Goal: Task Accomplishment & Management: Complete application form

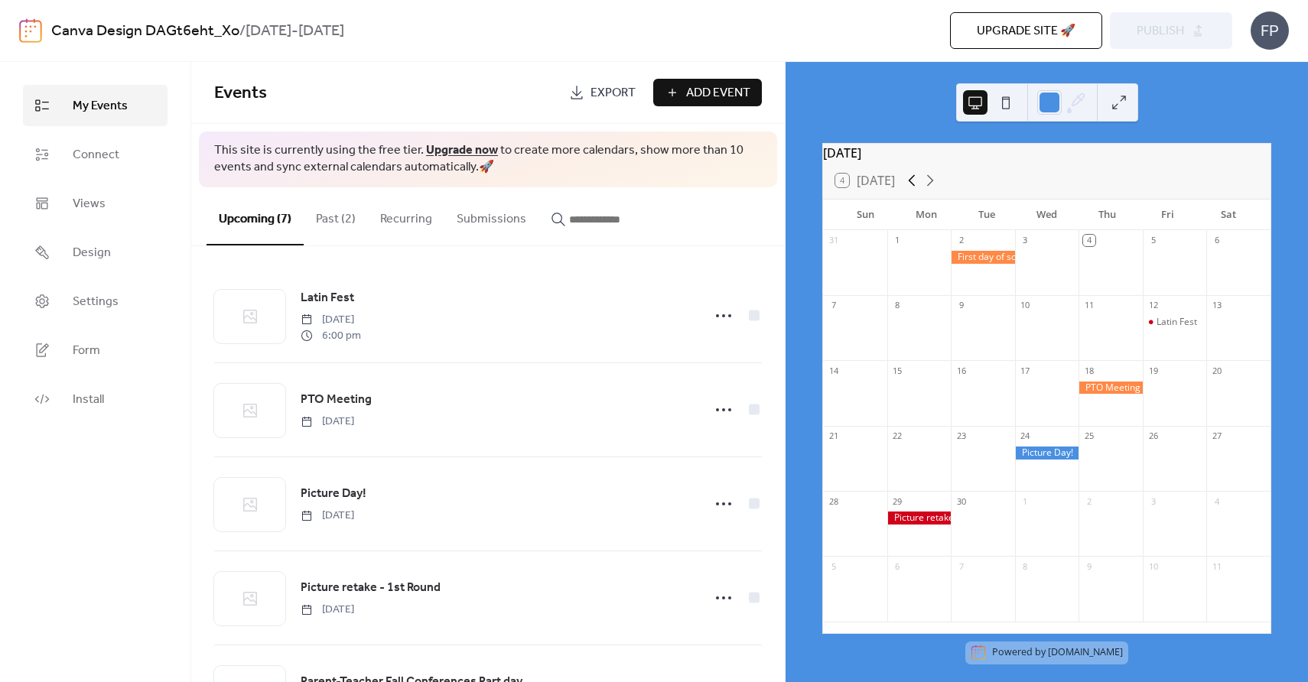
click at [913, 187] on icon at bounding box center [912, 180] width 7 height 11
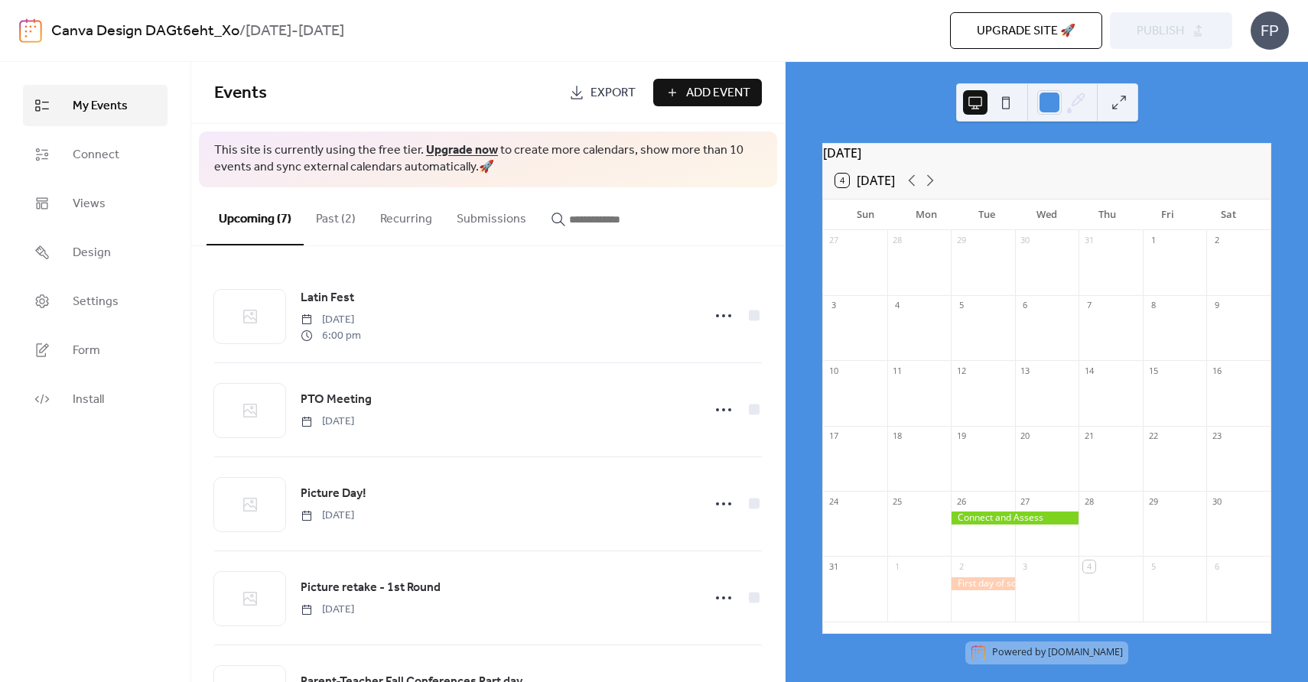
click at [1005, 522] on div at bounding box center [1015, 518] width 128 height 13
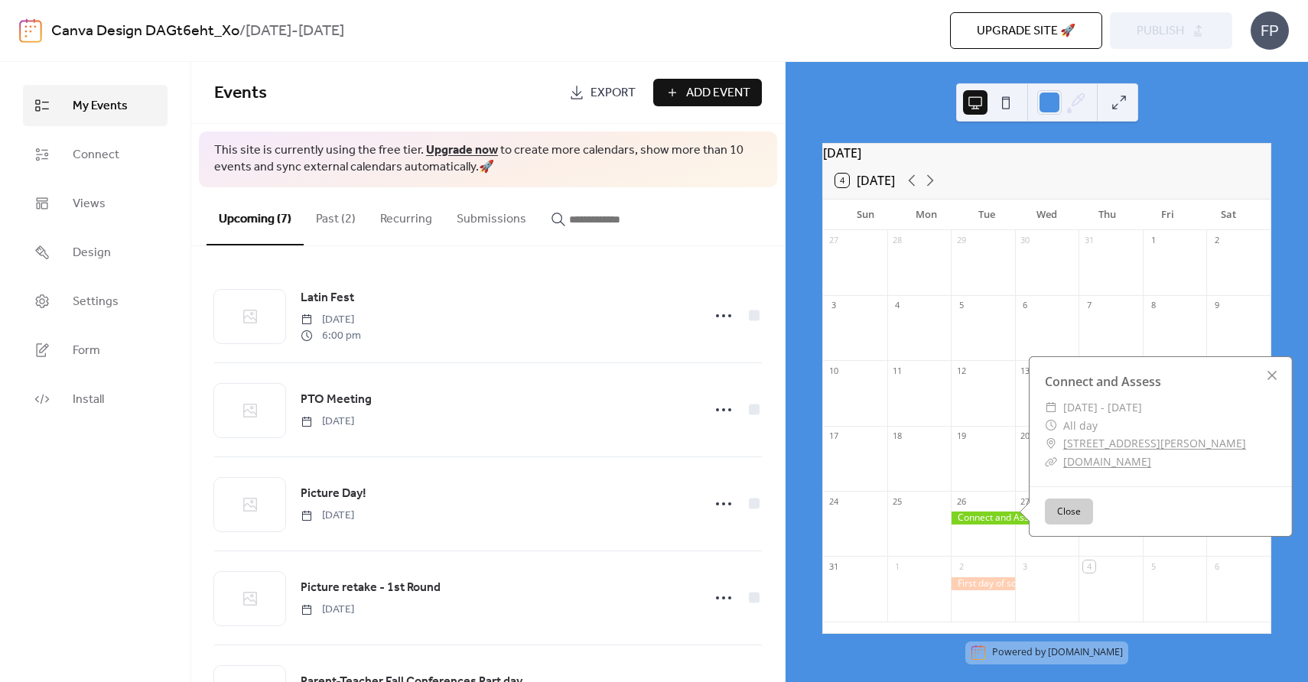
click at [1084, 516] on button "Close" at bounding box center [1069, 512] width 48 height 26
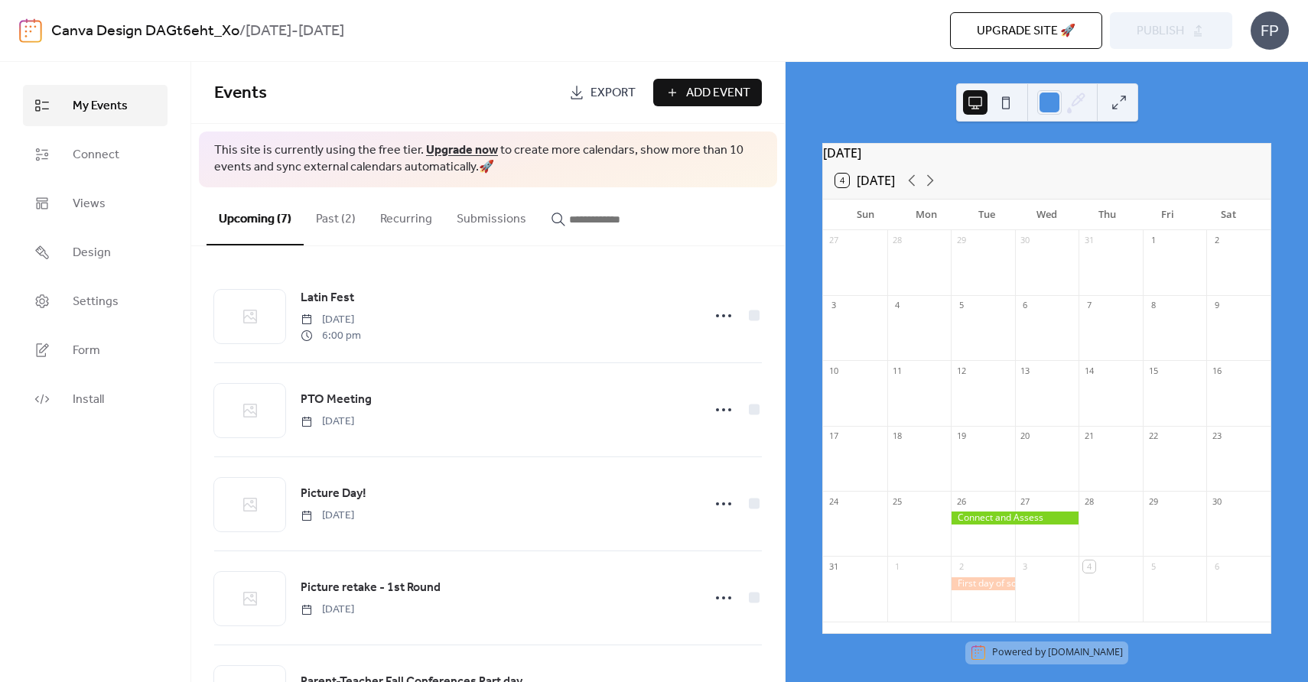
click at [317, 206] on button "Past (2)" at bounding box center [336, 215] width 64 height 57
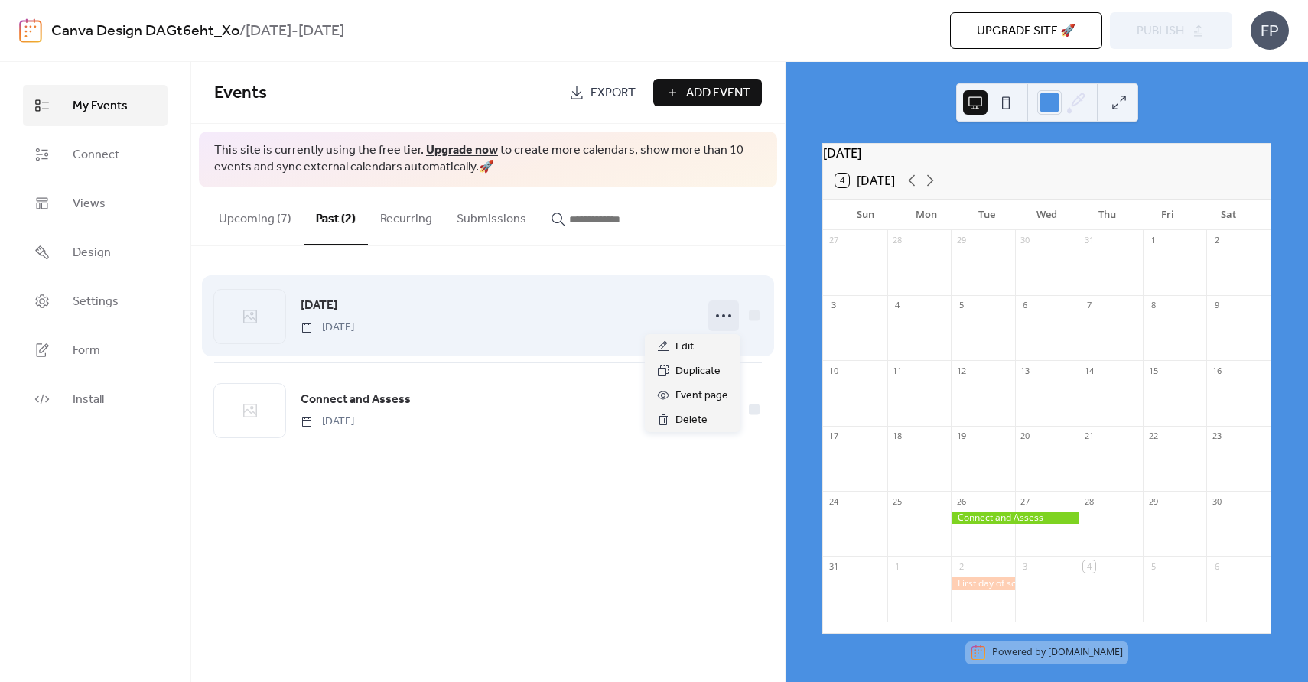
click at [721, 309] on icon at bounding box center [724, 316] width 24 height 24
click at [754, 318] on div at bounding box center [754, 315] width 11 height 11
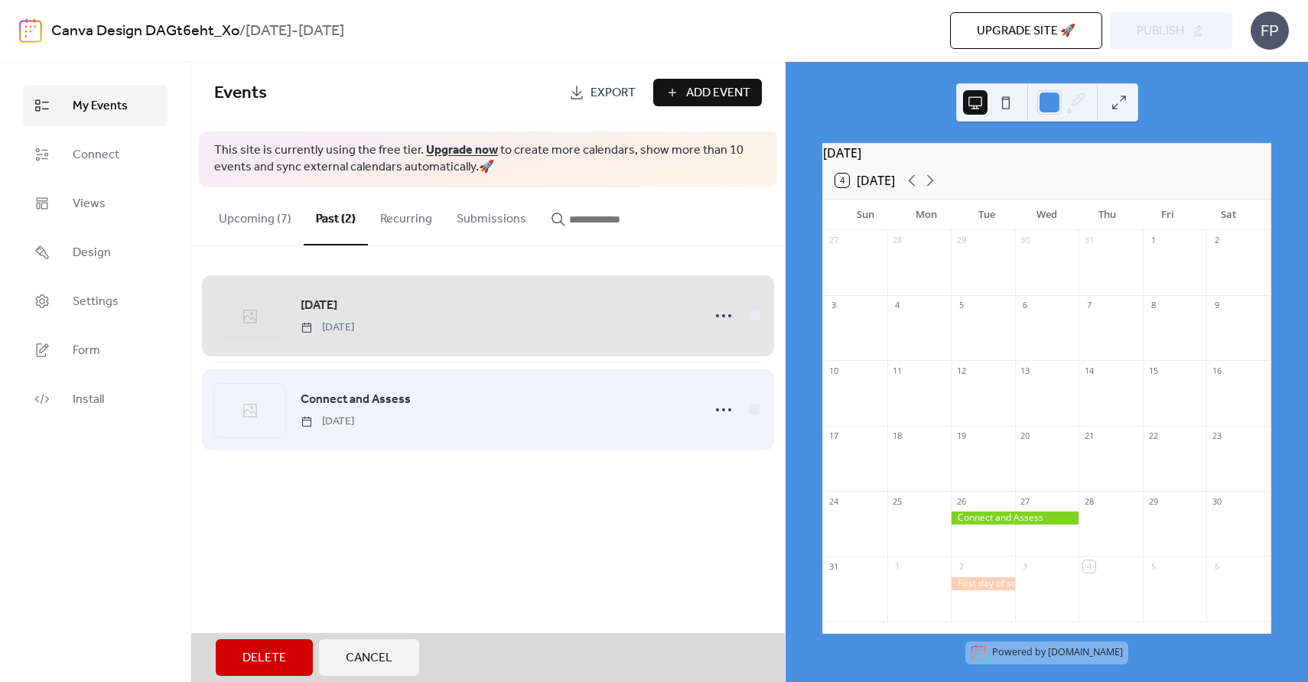
click at [753, 411] on div "Connect and Assess [DATE]" at bounding box center [488, 410] width 548 height 94
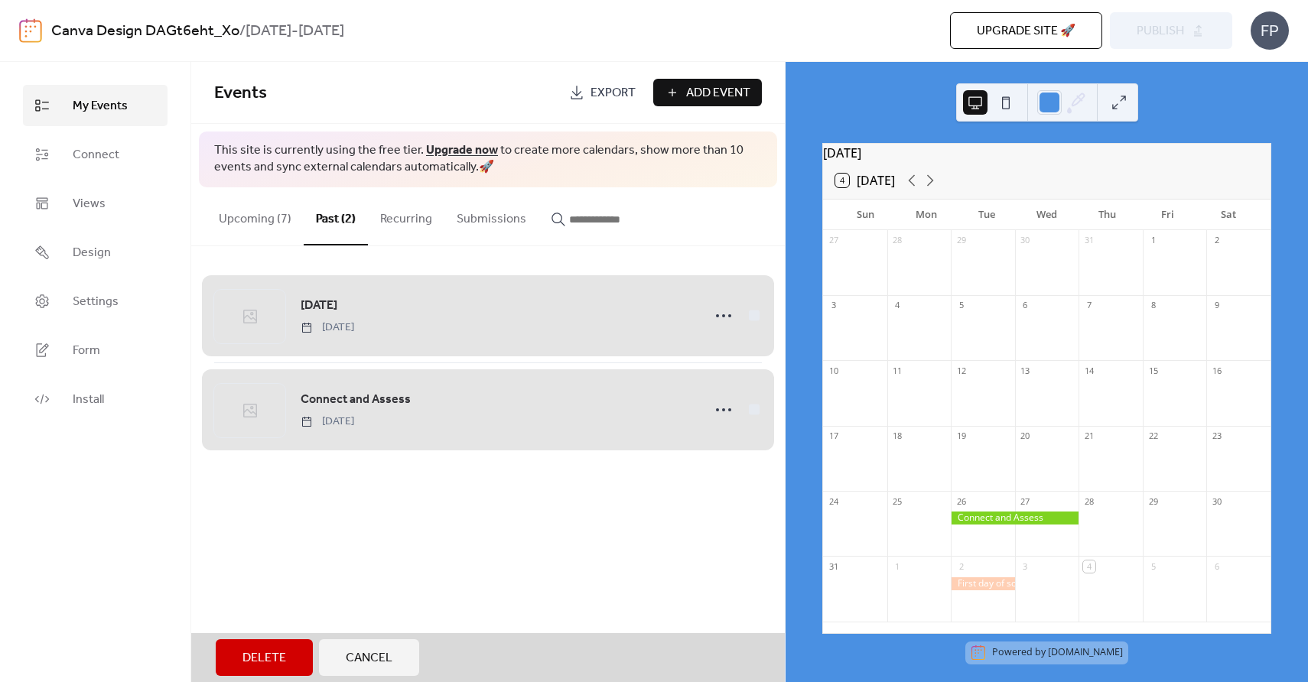
click at [262, 656] on span "Delete" at bounding box center [265, 659] width 44 height 18
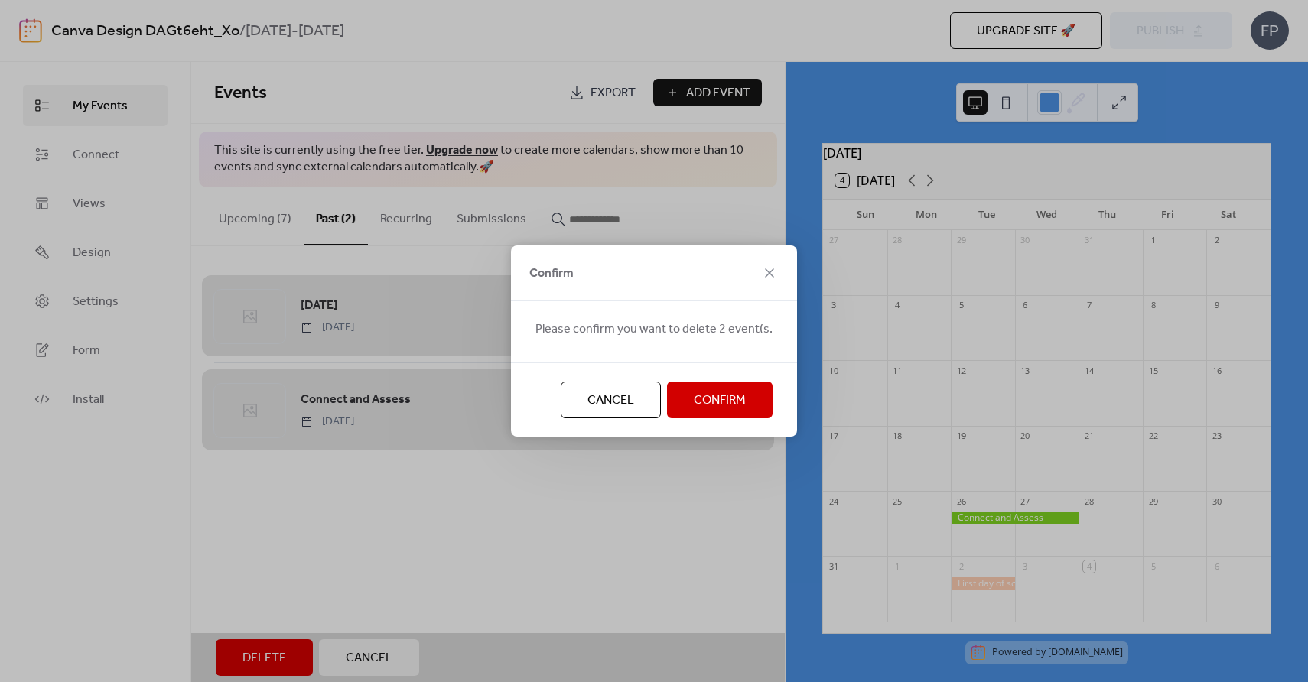
click at [746, 409] on button "Confirm" at bounding box center [720, 400] width 106 height 37
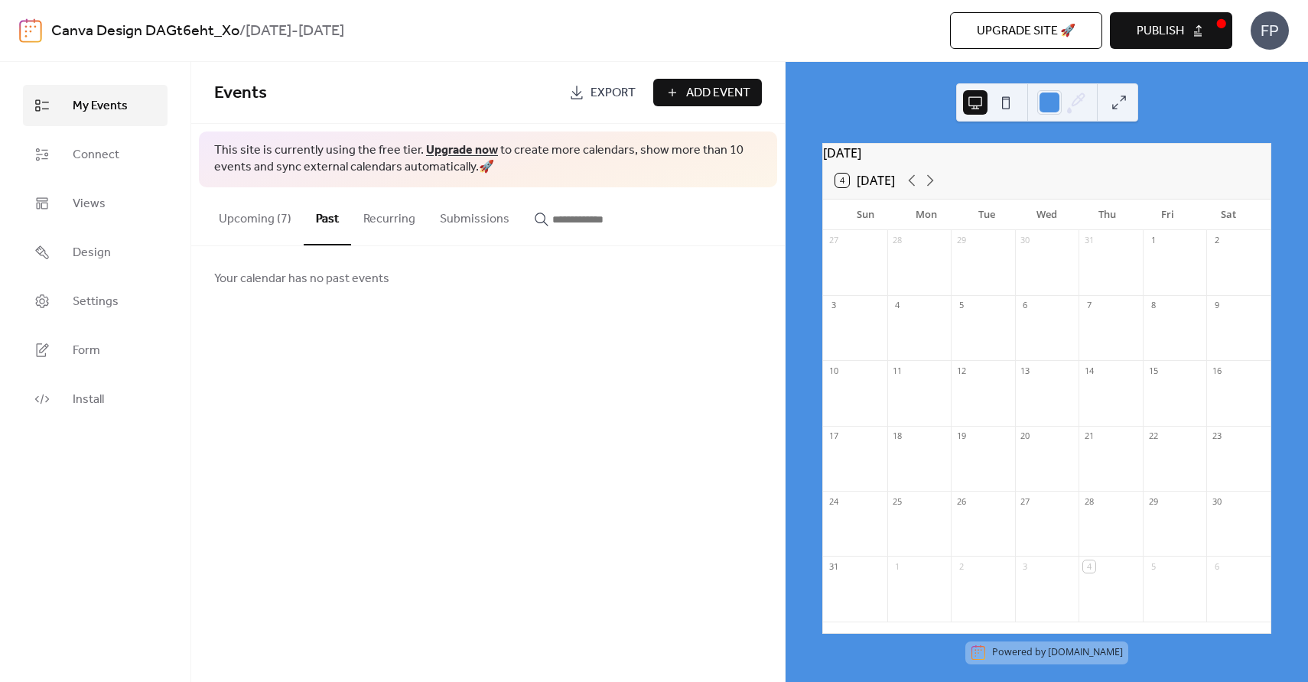
click at [229, 222] on button "Upcoming (7)" at bounding box center [255, 215] width 97 height 57
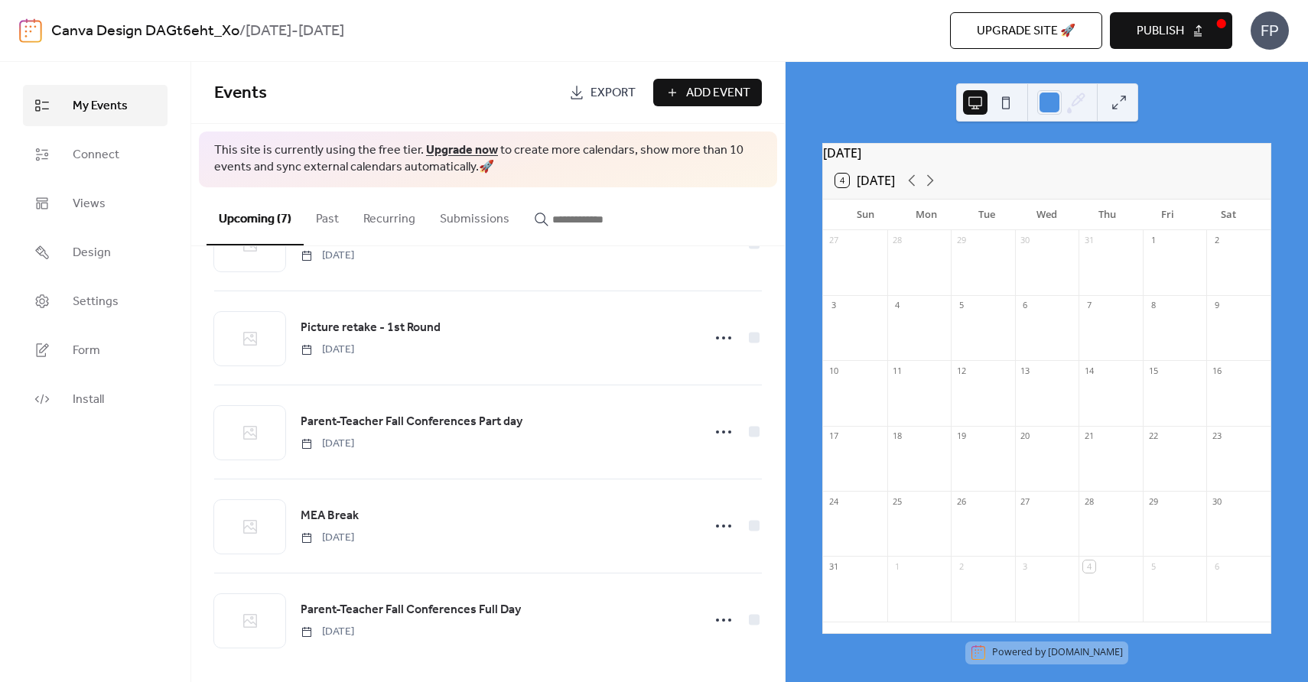
scroll to position [268, 0]
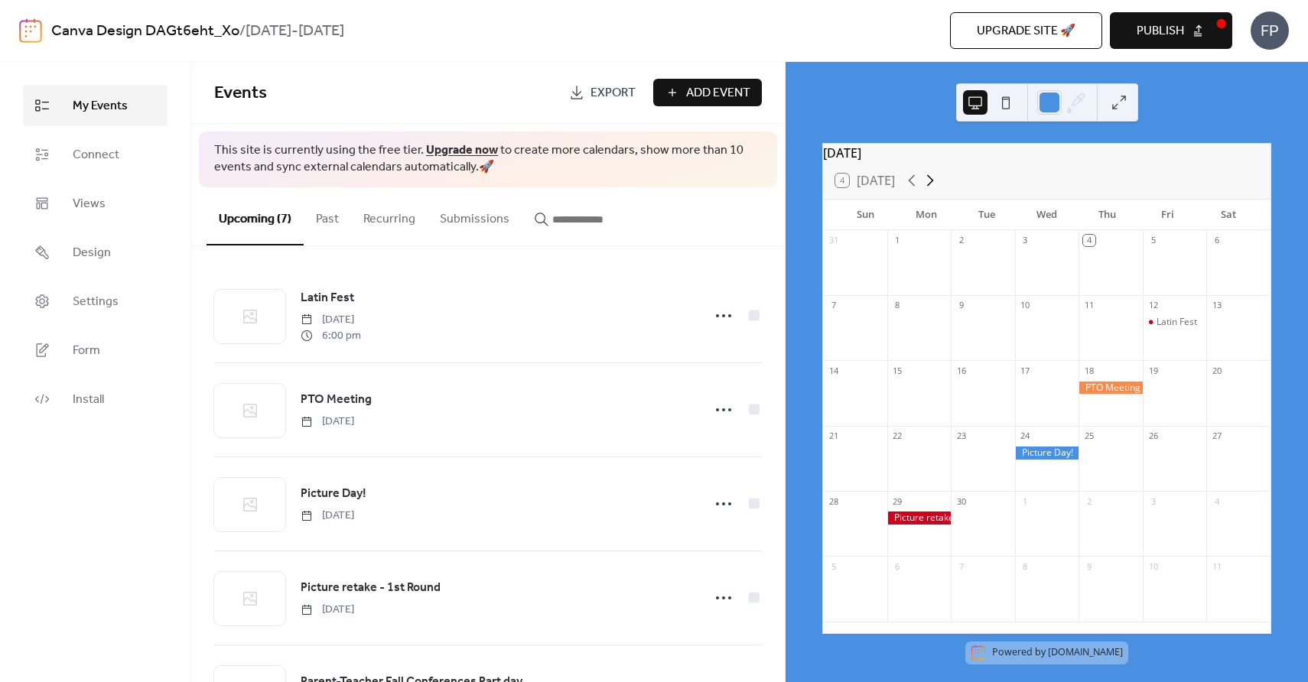
click at [935, 190] on icon at bounding box center [930, 180] width 18 height 18
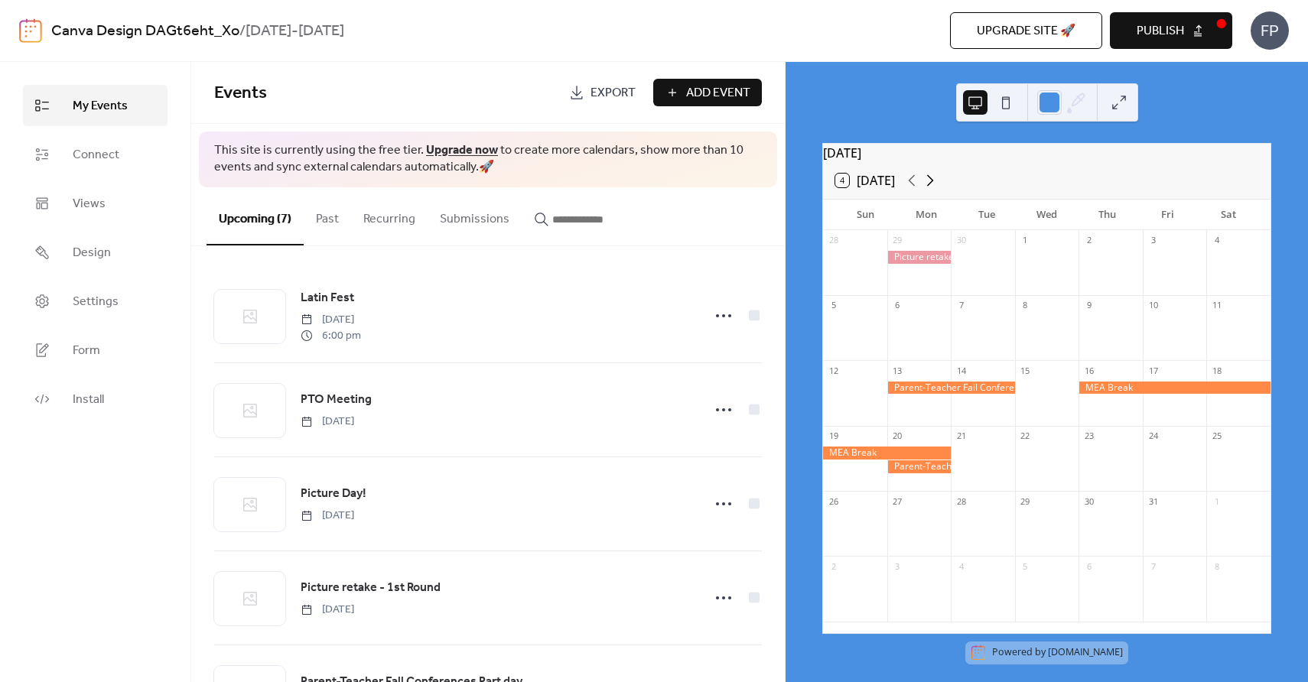
click at [935, 190] on icon at bounding box center [930, 180] width 18 height 18
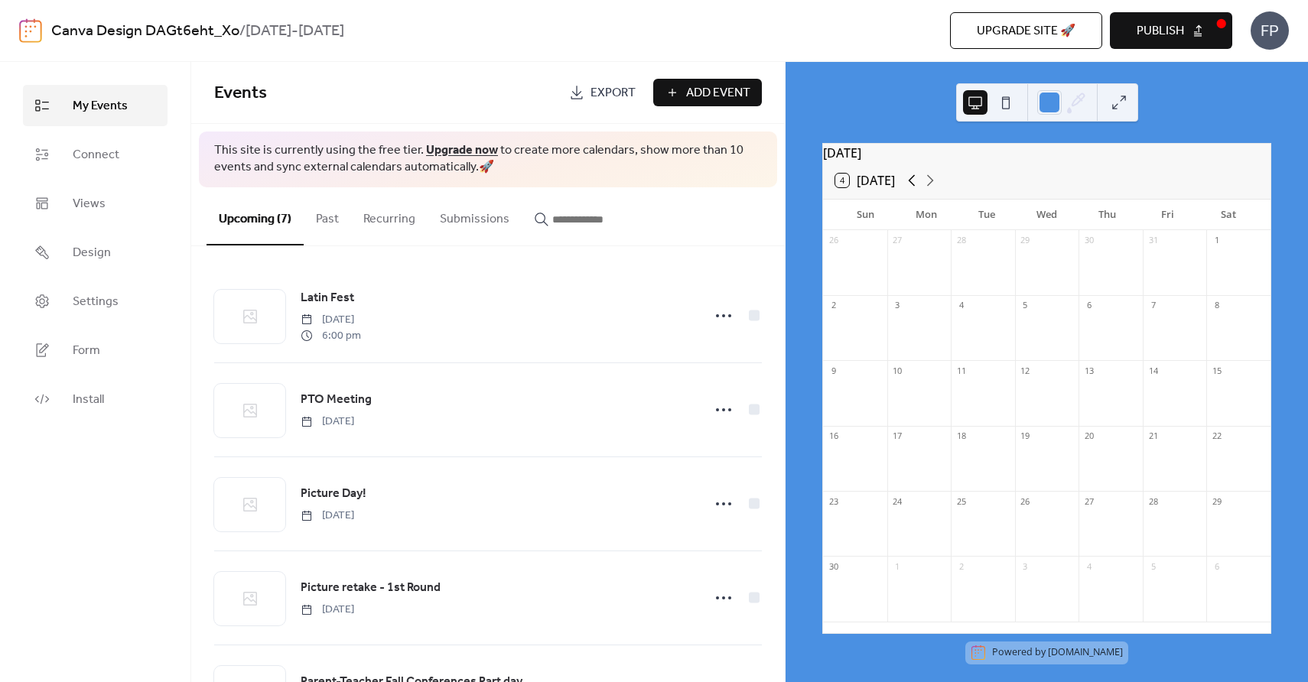
click at [907, 187] on icon at bounding box center [912, 180] width 18 height 18
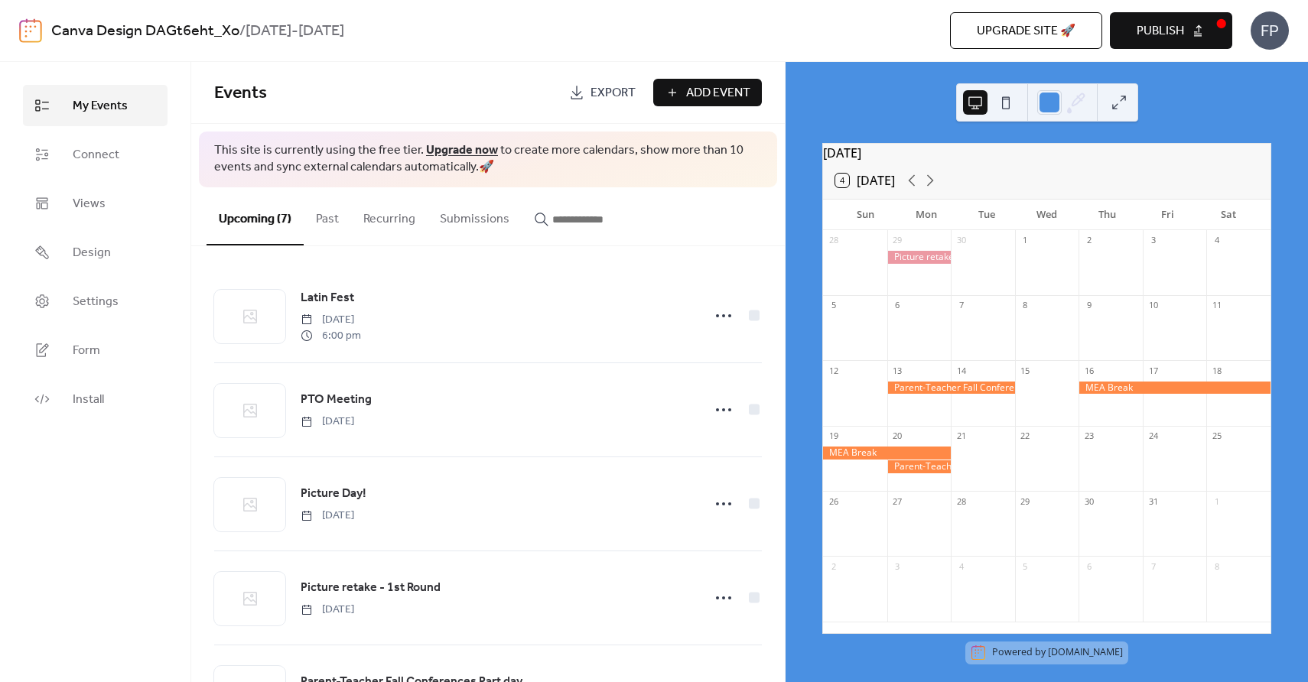
click at [700, 88] on span "Add Event" at bounding box center [718, 93] width 64 height 18
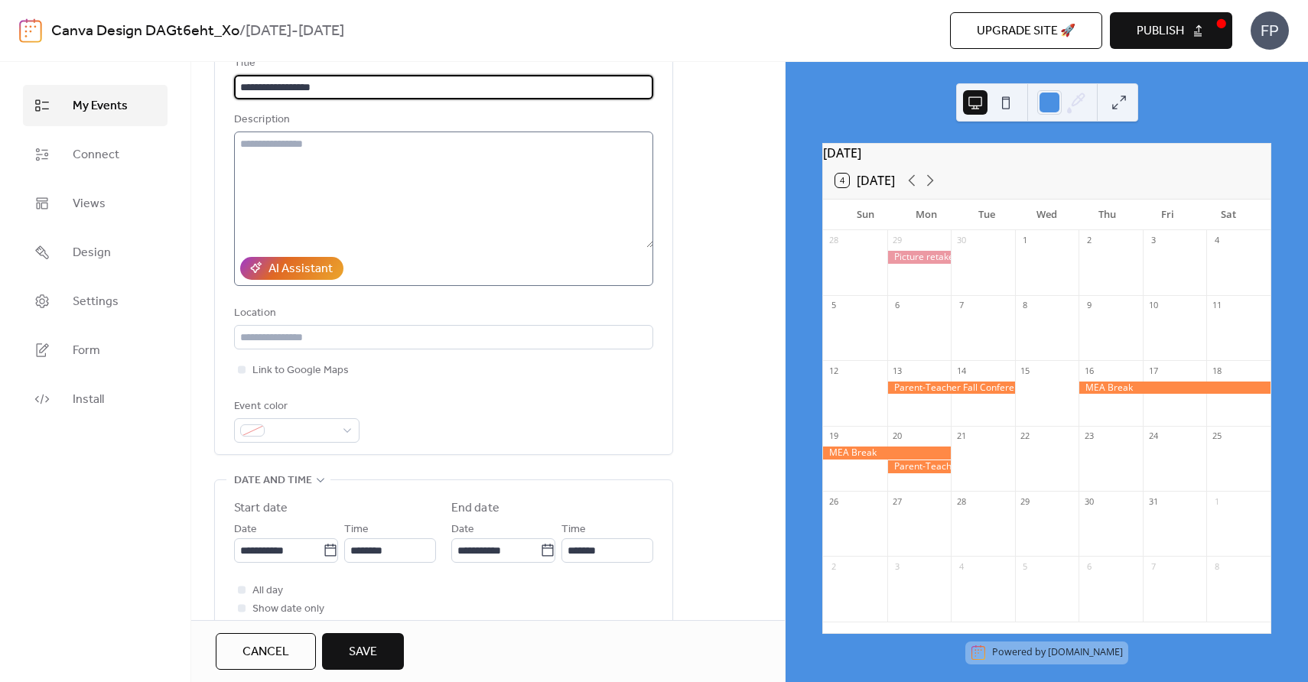
scroll to position [113, 0]
type input "**********"
click at [286, 548] on input "**********" at bounding box center [278, 550] width 89 height 24
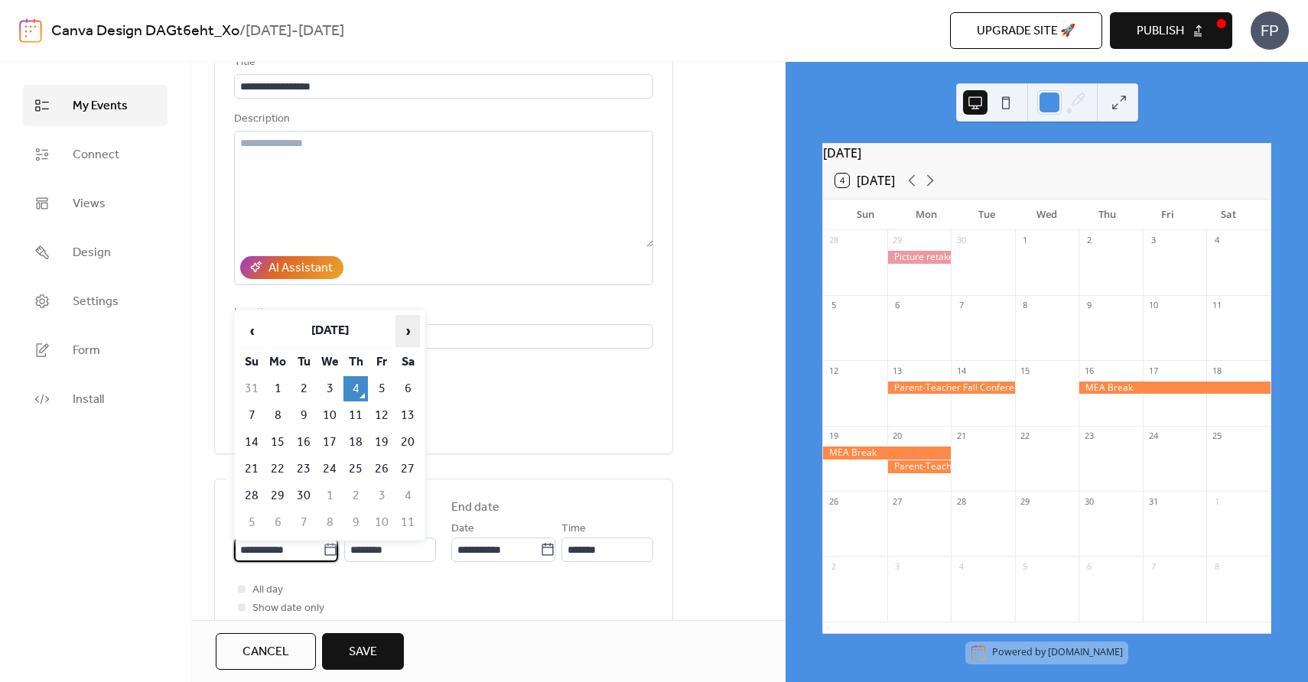
click at [412, 331] on span "›" at bounding box center [407, 331] width 23 height 31
click at [411, 337] on span "›" at bounding box center [407, 331] width 23 height 31
click at [326, 493] on td "26" at bounding box center [330, 496] width 24 height 25
type input "**********"
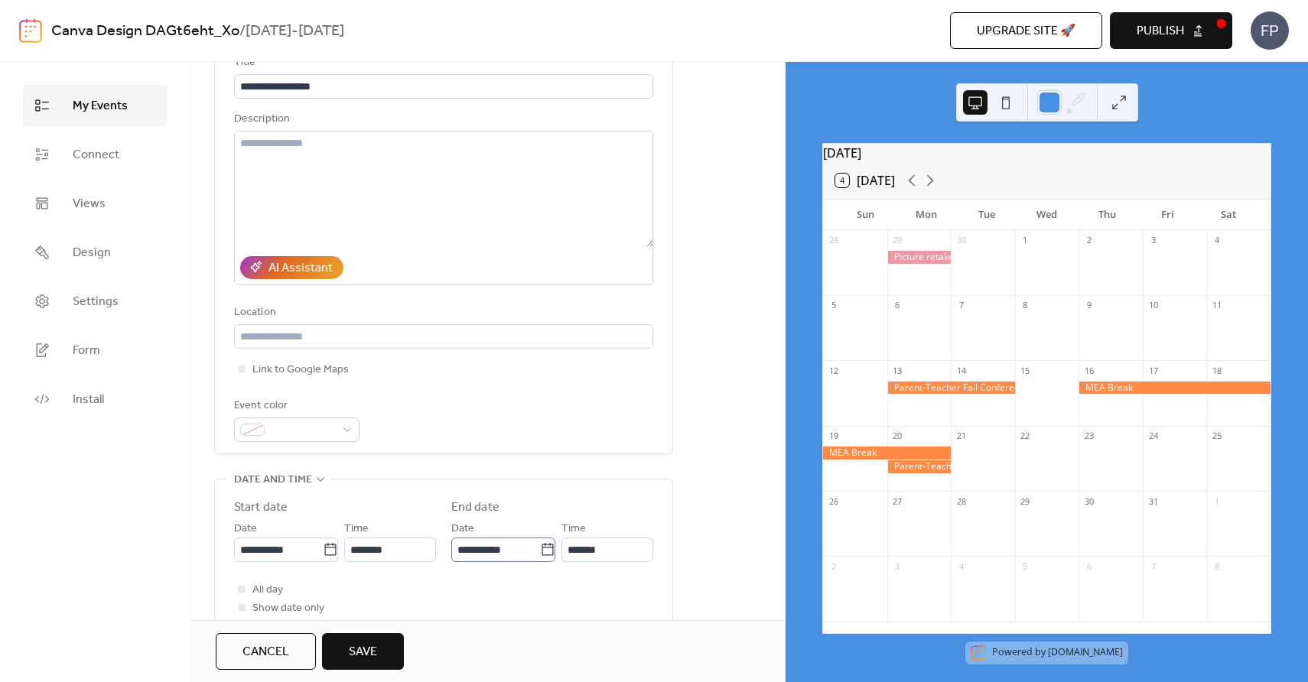
click at [545, 549] on icon at bounding box center [547, 549] width 15 height 15
click at [540, 549] on input "**********" at bounding box center [495, 550] width 89 height 24
click at [497, 523] on td "1" at bounding box center [495, 522] width 24 height 25
type input "**********"
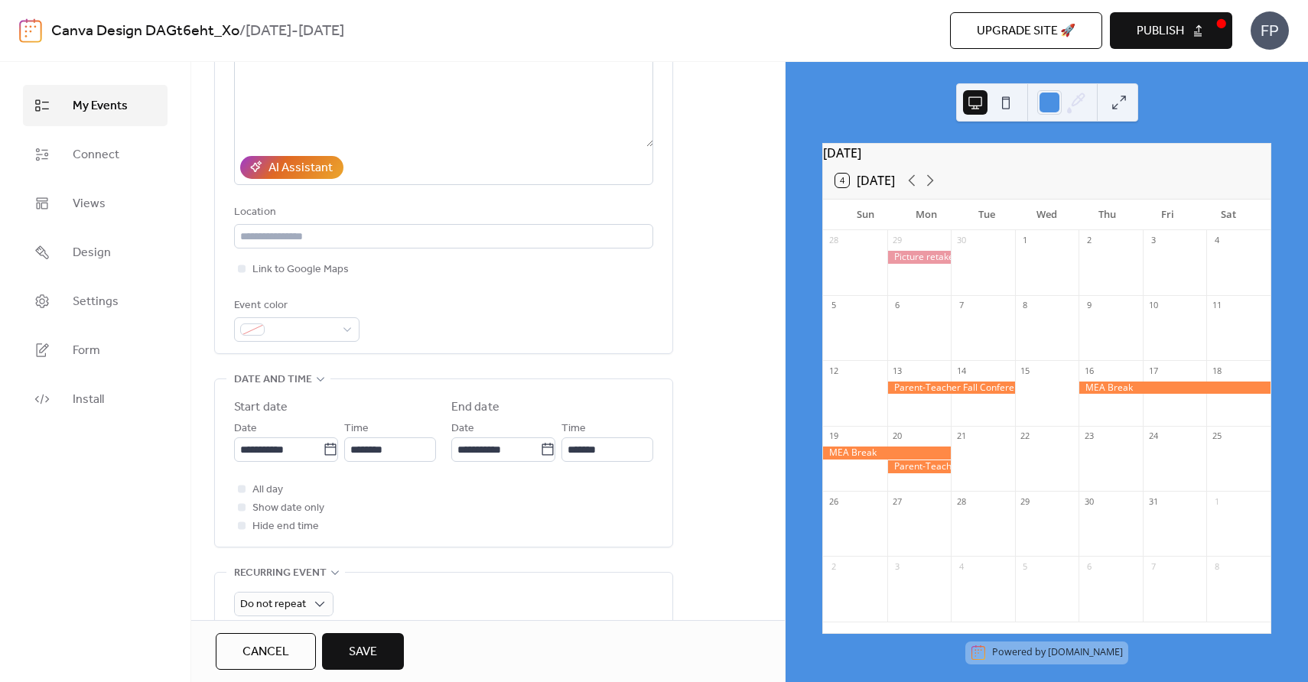
scroll to position [214, 0]
click at [265, 486] on span "All day" at bounding box center [267, 489] width 31 height 18
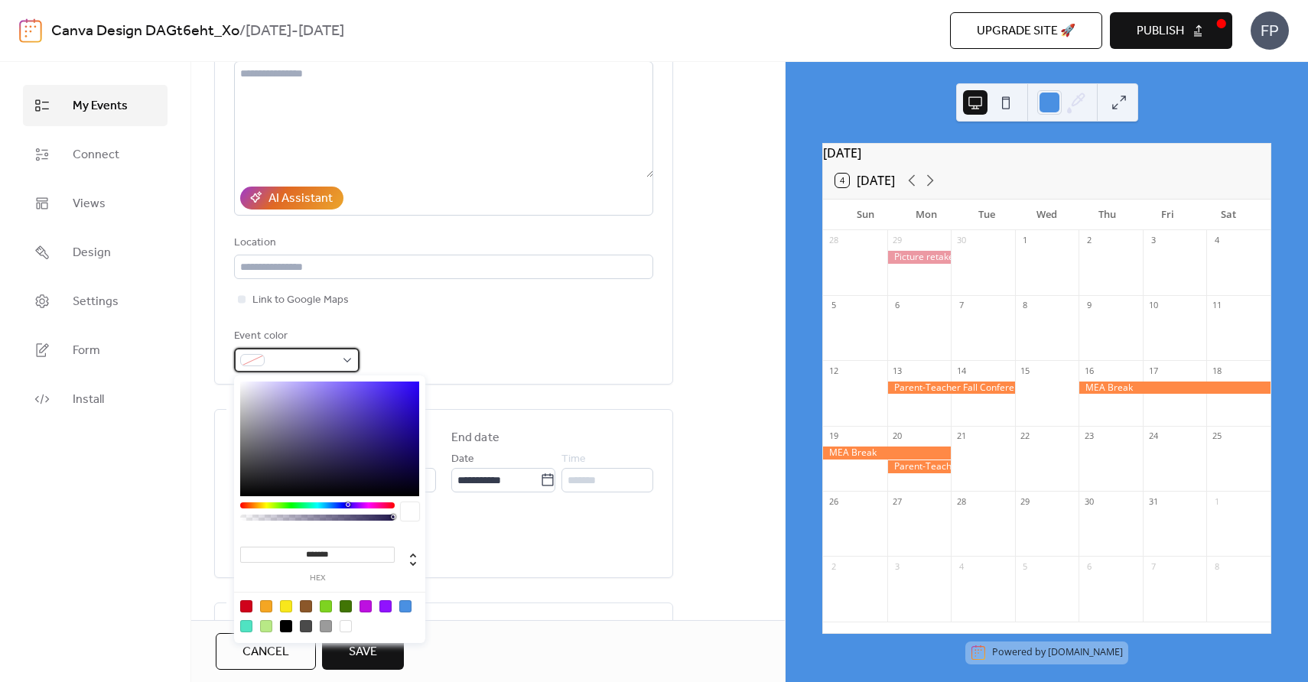
click at [300, 350] on div at bounding box center [296, 360] width 125 height 24
click at [250, 607] on div at bounding box center [246, 607] width 12 height 12
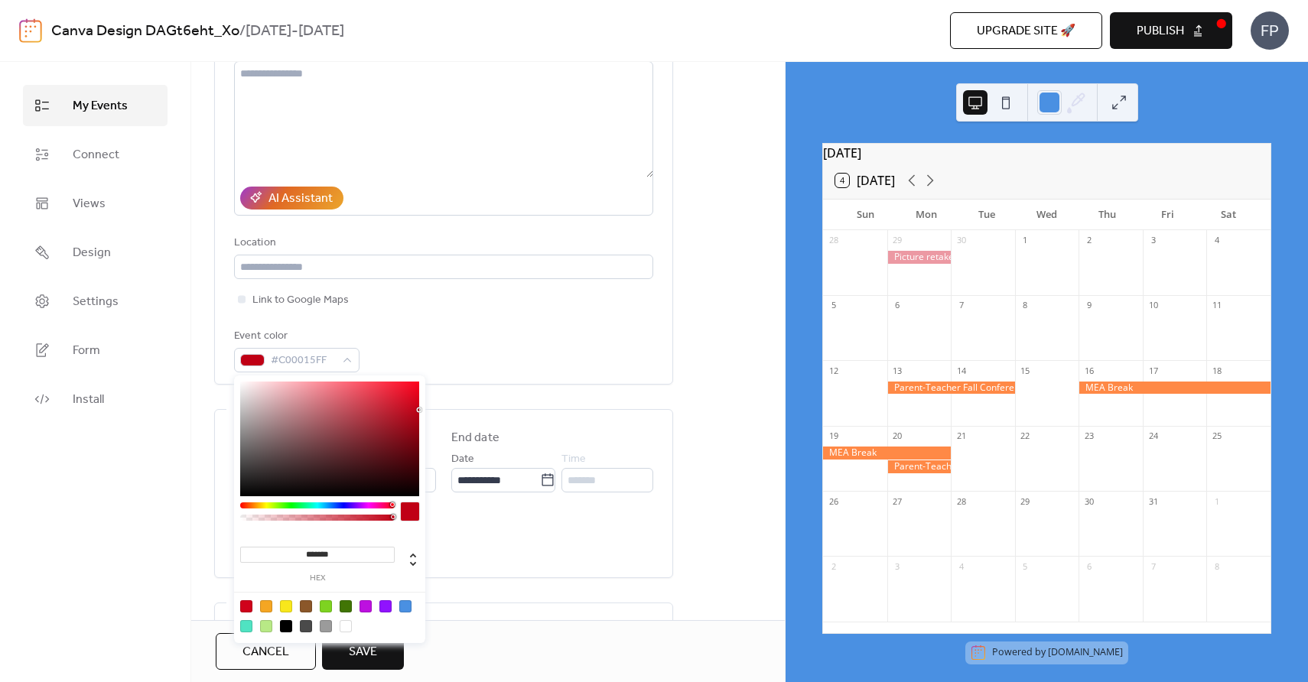
type input "*******"
drag, startPoint x: 415, startPoint y: 402, endPoint x: 421, endPoint y: 411, distance: 10.6
click at [419, 411] on div at bounding box center [329, 439] width 179 height 115
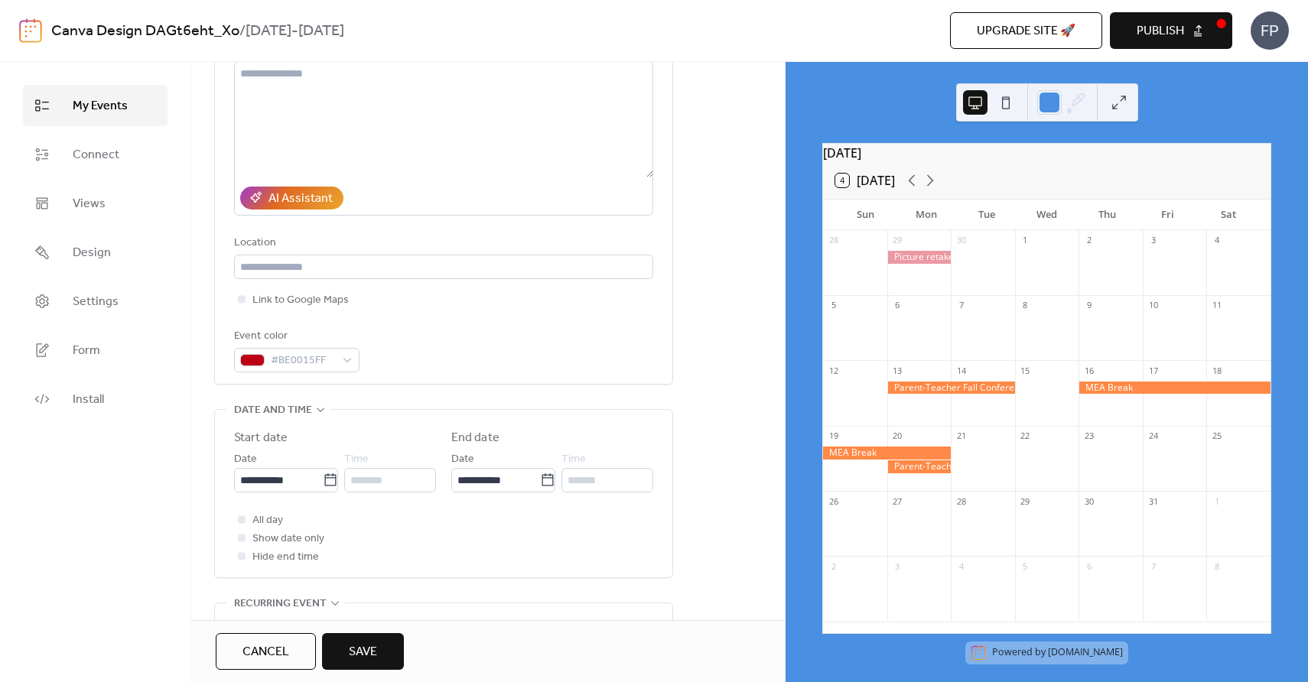
click at [474, 649] on div "Cancel Save" at bounding box center [488, 651] width 545 height 37
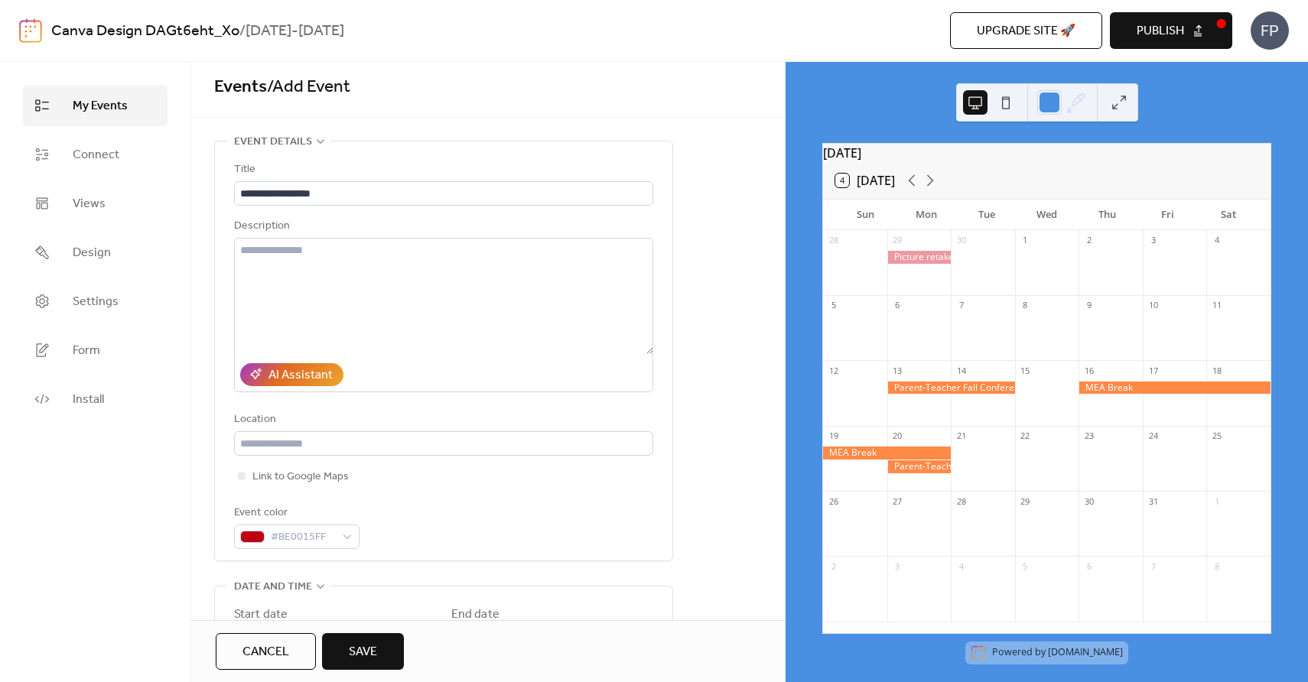
scroll to position [0, 0]
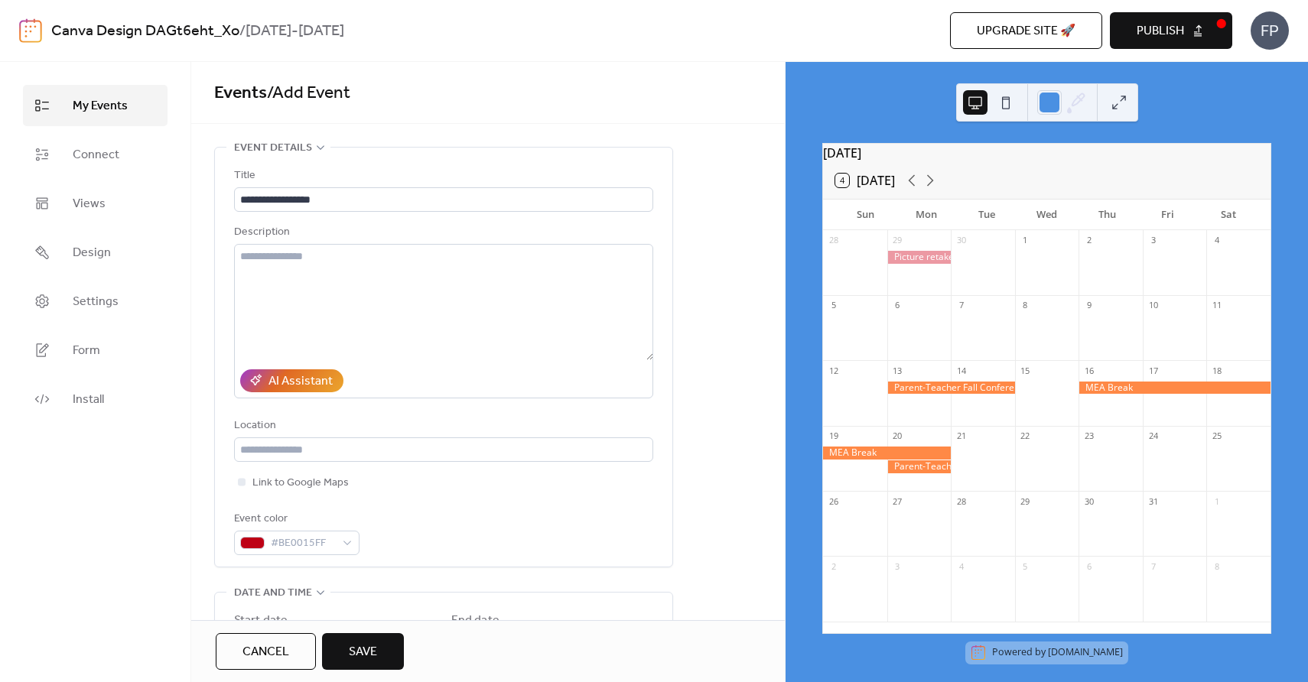
click at [384, 654] on button "Save" at bounding box center [363, 651] width 82 height 37
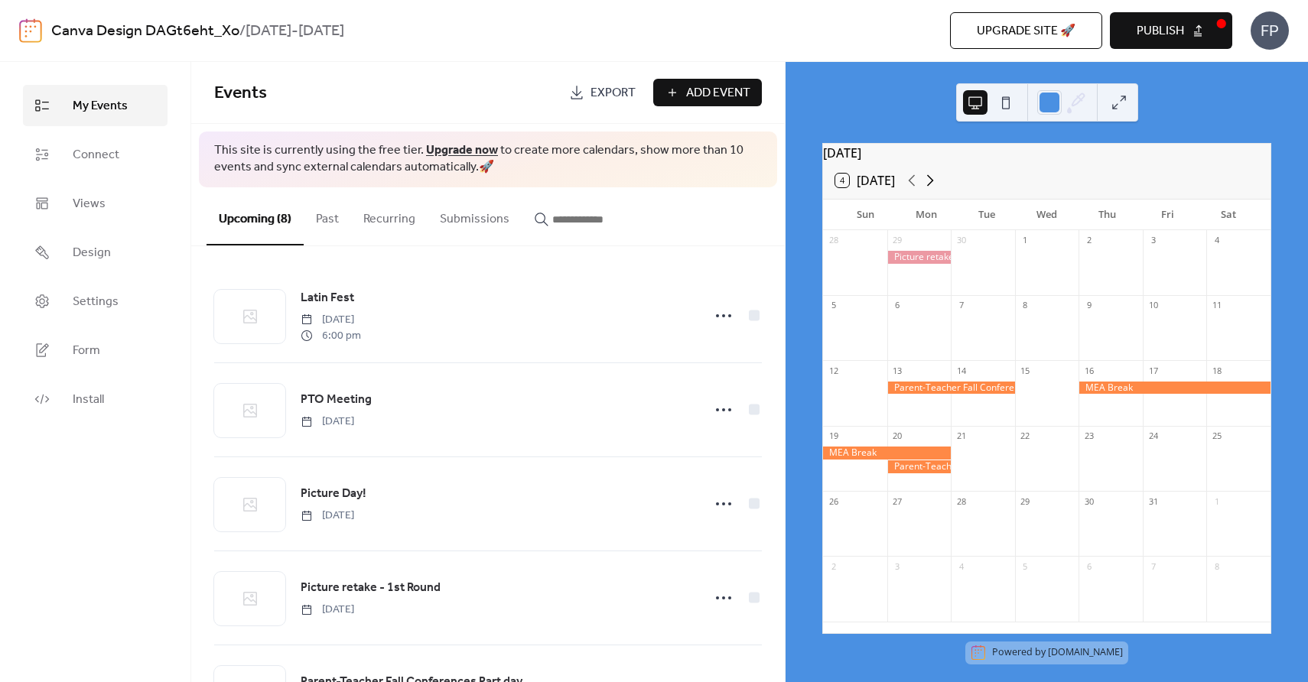
click at [936, 190] on icon at bounding box center [930, 180] width 18 height 18
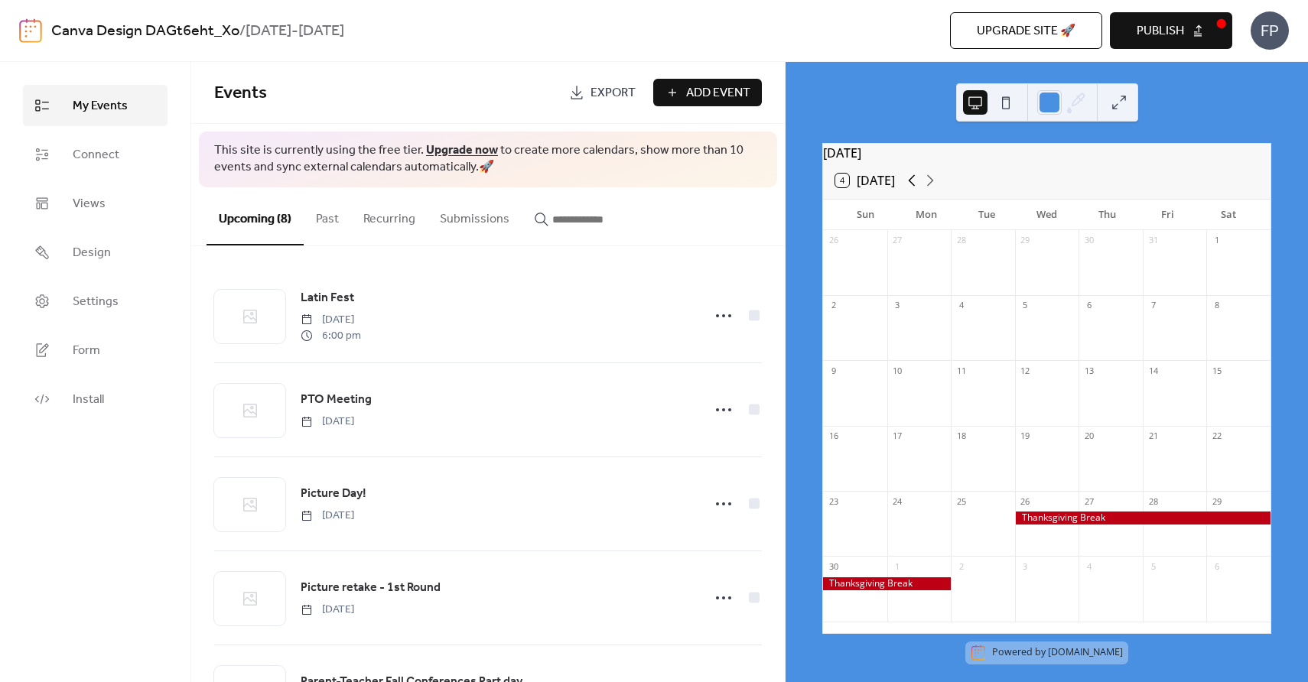
click at [907, 187] on icon at bounding box center [912, 180] width 18 height 18
